Goal: Task Accomplishment & Management: Manage account settings

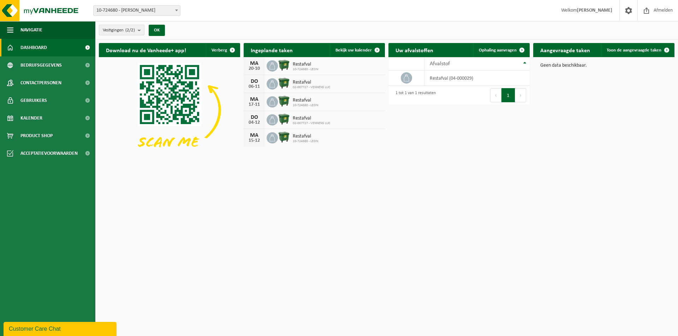
click at [135, 28] on count "(2/2)" at bounding box center [130, 30] width 10 height 5
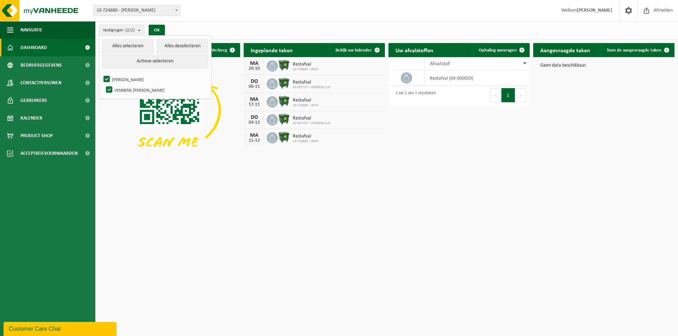
click at [135, 28] on count "(2/2)" at bounding box center [130, 30] width 10 height 5
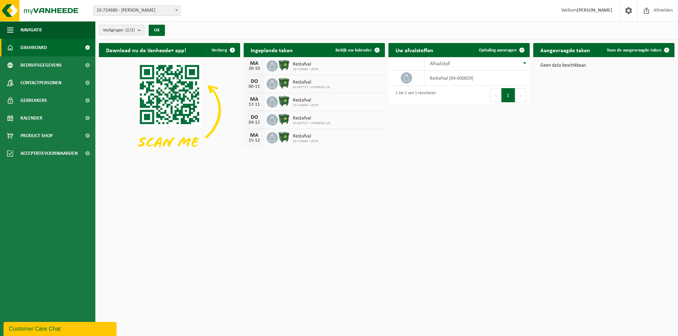
click at [159, 5] on div "Vestiging: 10-724680 - LEON - KRUIBEKE 02-007727 - VENNENS LUC - MELDEN 10-9813…" at bounding box center [339, 11] width 678 height 22
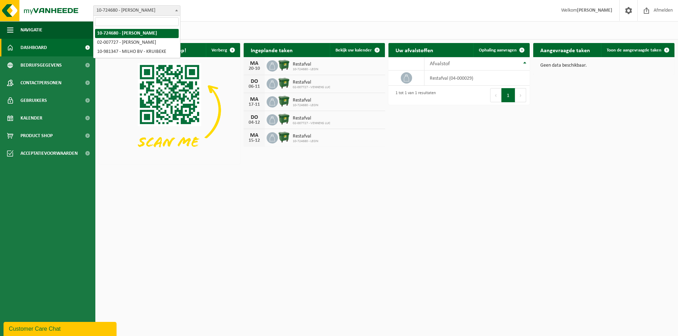
click at [160, 9] on span "10-724680 - [PERSON_NAME]" at bounding box center [137, 11] width 86 height 10
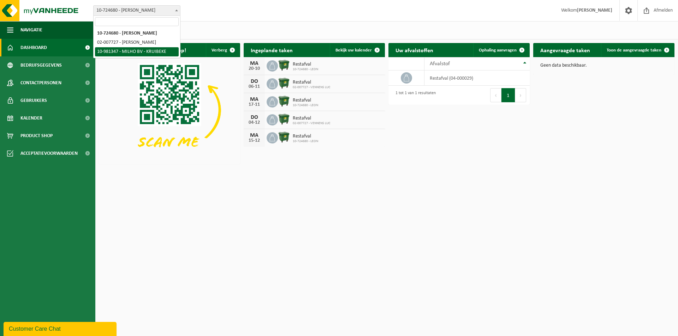
select select "161907"
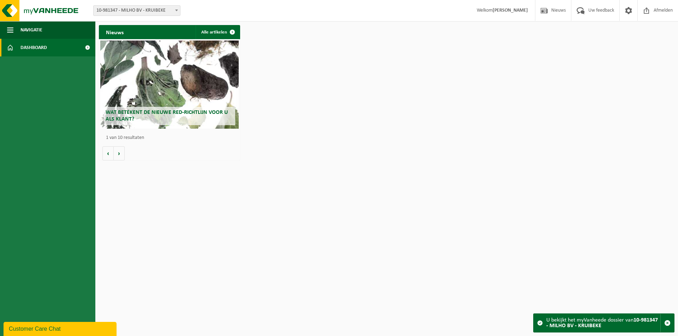
click at [69, 50] on link "Dashboard" at bounding box center [47, 48] width 95 height 18
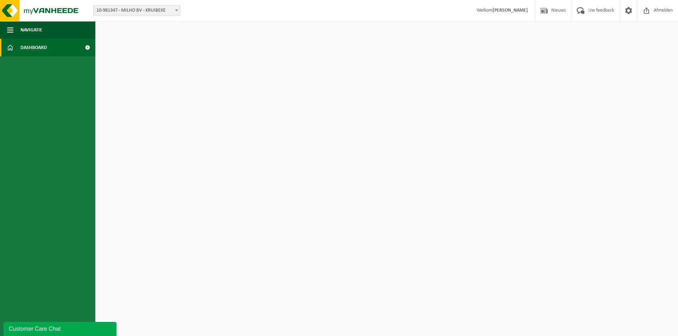
click at [84, 47] on span at bounding box center [87, 48] width 16 height 18
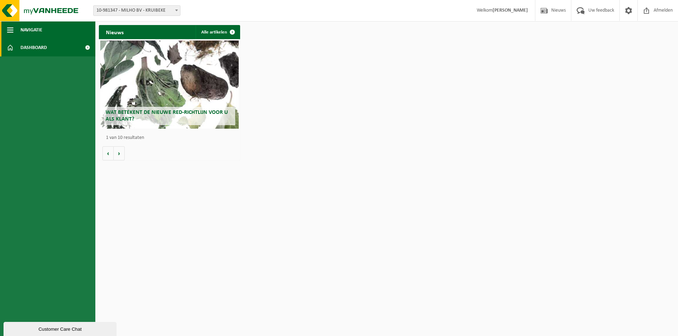
click at [14, 32] on button "Navigatie" at bounding box center [47, 30] width 95 height 18
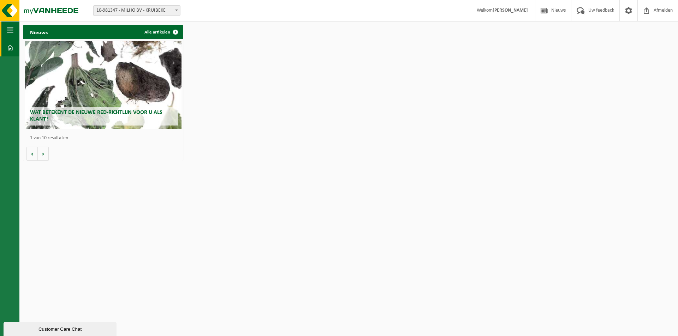
click at [15, 32] on button "Navigatie" at bounding box center [9, 30] width 19 height 18
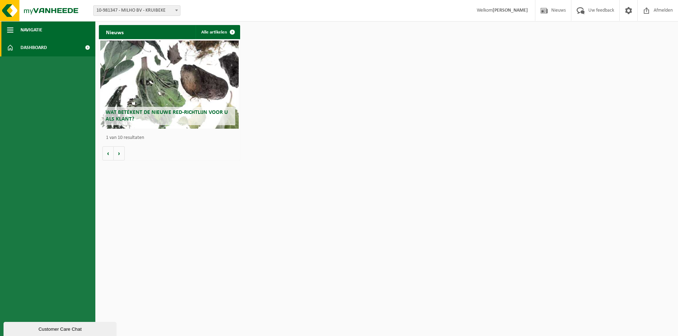
click at [12, 30] on span "button" at bounding box center [10, 30] width 6 height 18
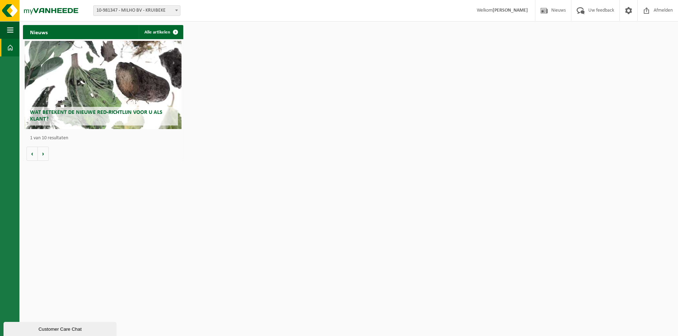
click at [160, 3] on div "Vestiging: 10-724680 - [PERSON_NAME] 02-007727 - VENNENS LUC - MELDEN 10-981347…" at bounding box center [339, 11] width 678 height 22
click at [162, 10] on span "10-981347 - MILHO BV - KRUIBEKE" at bounding box center [137, 11] width 86 height 10
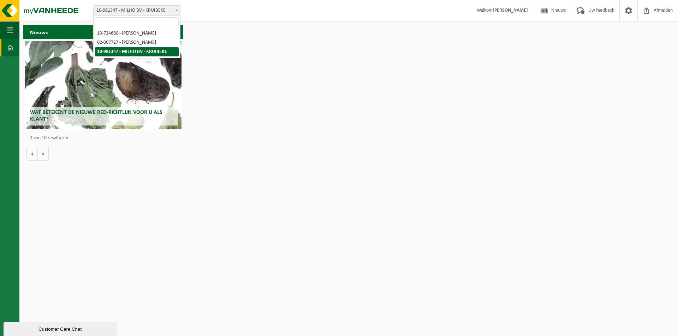
click at [283, 31] on div "Nieuws Alle artikelen Wat betekent de nieuwe RED-richtlijn voor u als klant? Ma…" at bounding box center [348, 93] width 655 height 143
